Goal: Navigation & Orientation: Find specific page/section

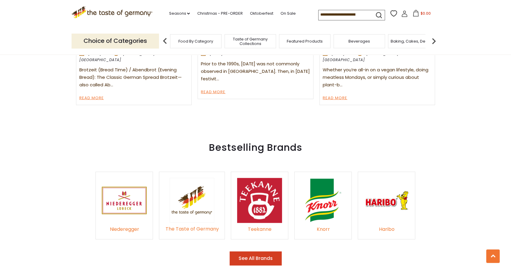
scroll to position [829, 0]
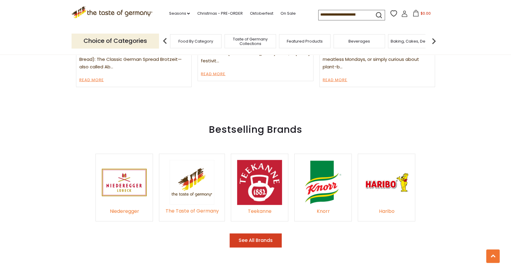
click at [400, 47] on div "Baking, Cakes, Desserts" at bounding box center [414, 41] width 52 height 14
click at [392, 160] on img at bounding box center [386, 182] width 45 height 45
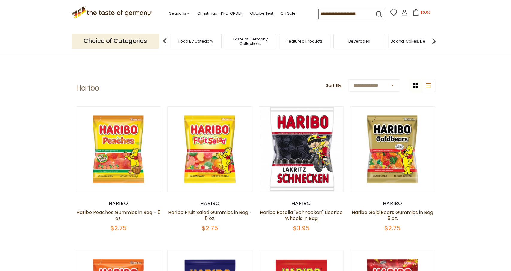
click at [364, 43] on span "Beverages" at bounding box center [360, 41] width 22 height 4
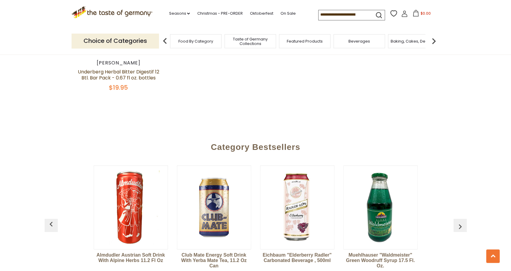
scroll to position [1305, 0]
click at [258, 43] on span "Taste of Germany Collections" at bounding box center [250, 41] width 48 height 9
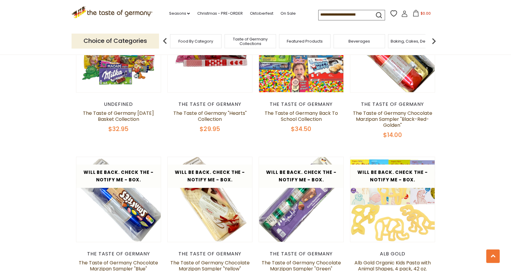
scroll to position [978, 0]
